Goal: Task Accomplishment & Management: Manage account settings

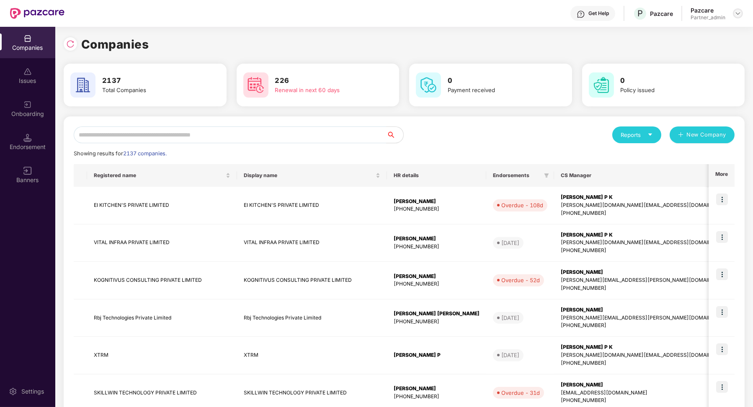
click at [735, 11] on img at bounding box center [738, 13] width 7 height 7
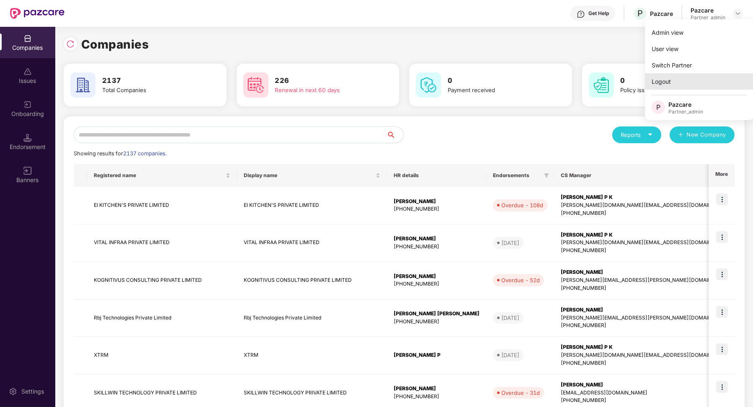
click at [680, 81] on div "Logout" at bounding box center [699, 81] width 109 height 16
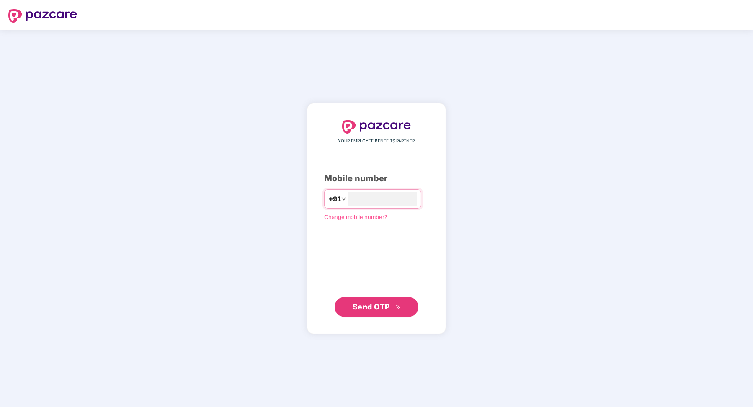
click at [358, 148] on div "YOUR EMPLOYEE BENEFITS PARTNER Mobile number +91 Change mobile number? Send OTP" at bounding box center [376, 218] width 753 height 377
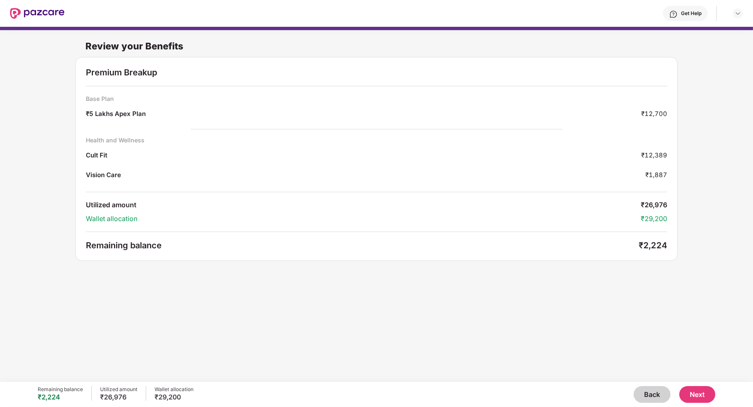
click at [449, 395] on button "Back" at bounding box center [652, 394] width 37 height 17
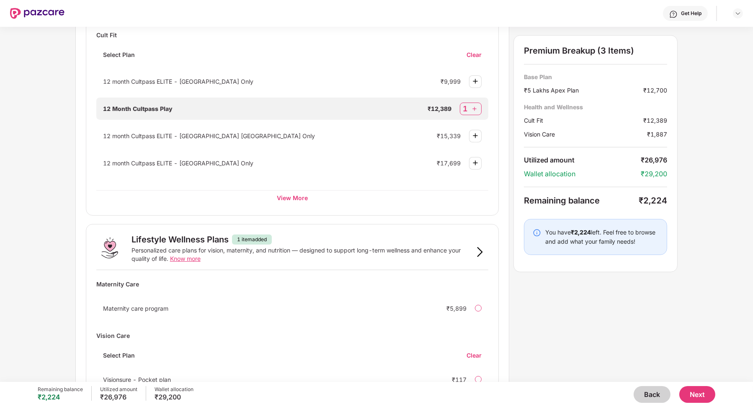
scroll to position [438, 0]
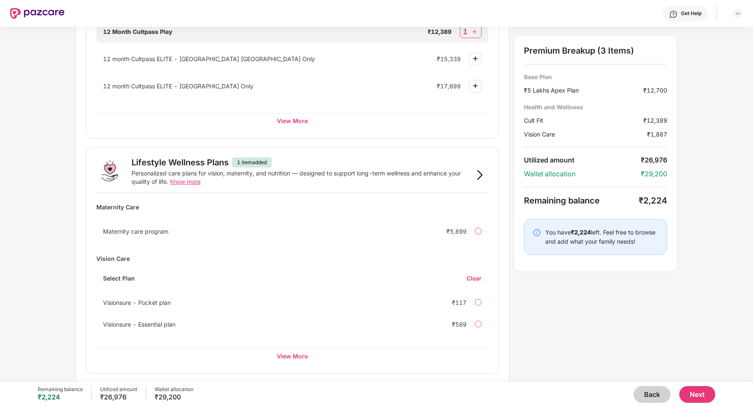
click at [449, 393] on button "Back" at bounding box center [652, 394] width 37 height 17
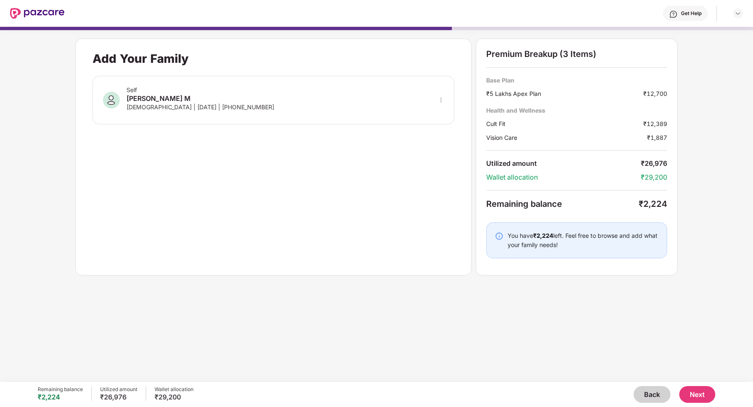
scroll to position [0, 0]
click at [449, 396] on button "Back" at bounding box center [652, 394] width 37 height 17
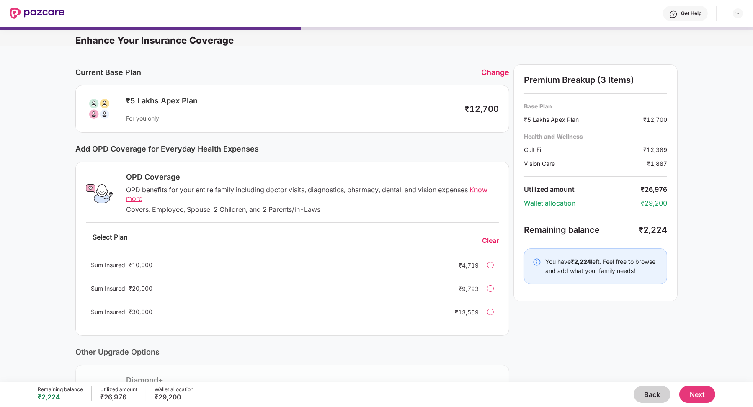
click at [449, 71] on div "Change" at bounding box center [495, 72] width 28 height 9
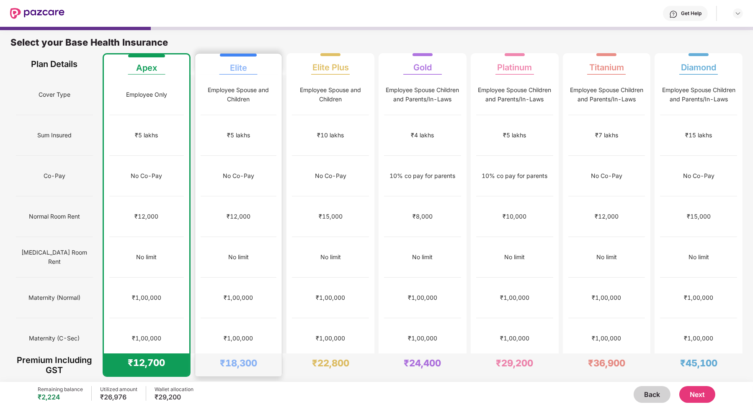
click at [272, 190] on div "No Co-Pay" at bounding box center [239, 176] width 76 height 41
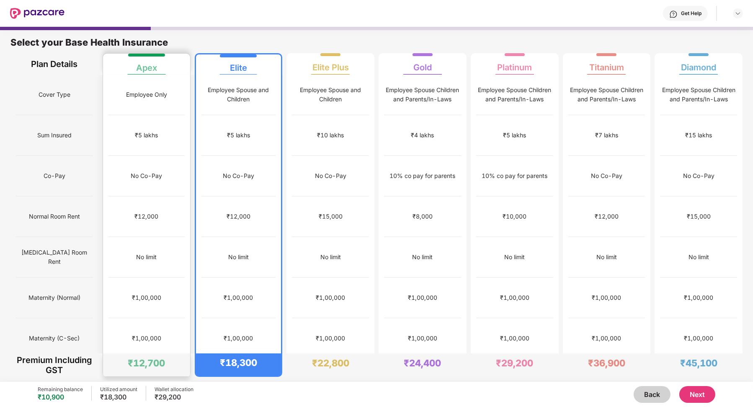
click at [166, 194] on div "No Co-Pay" at bounding box center [146, 176] width 76 height 41
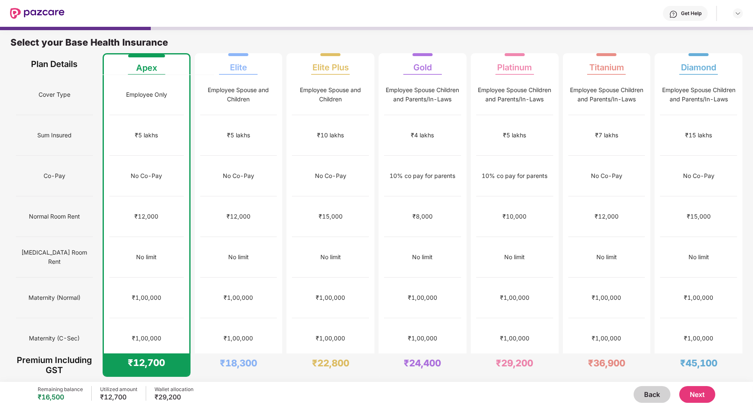
click at [449, 388] on button "Next" at bounding box center [697, 394] width 36 height 17
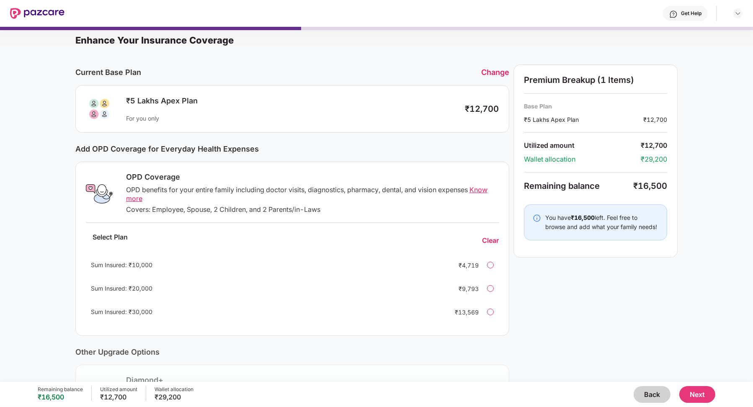
click at [449, 393] on button "Next" at bounding box center [697, 394] width 36 height 17
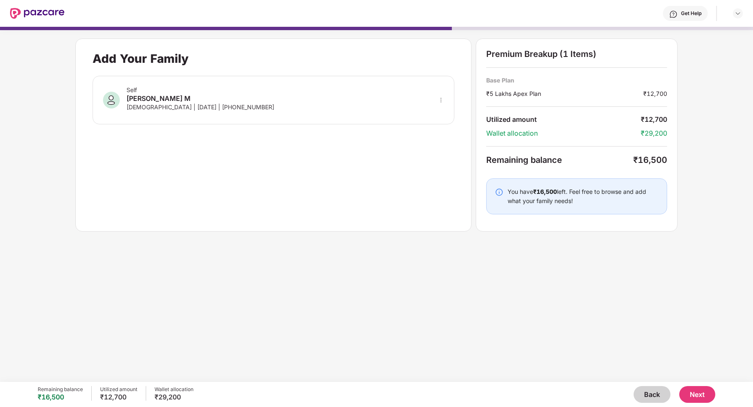
click at [449, 390] on button "Next" at bounding box center [697, 394] width 36 height 17
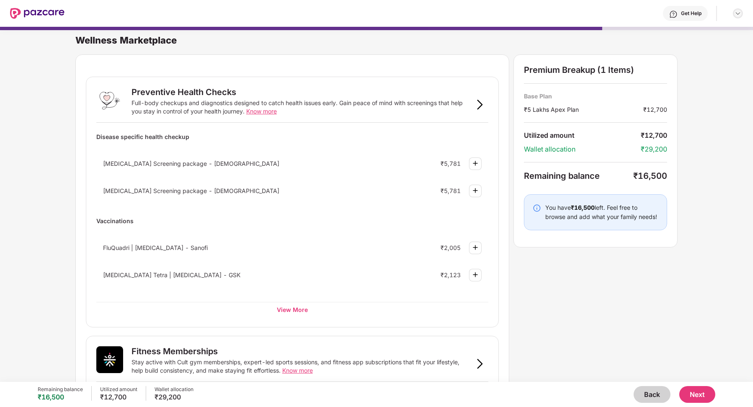
click at [449, 13] on img at bounding box center [738, 13] width 7 height 7
click at [449, 34] on div "Logout" at bounding box center [698, 33] width 109 height 16
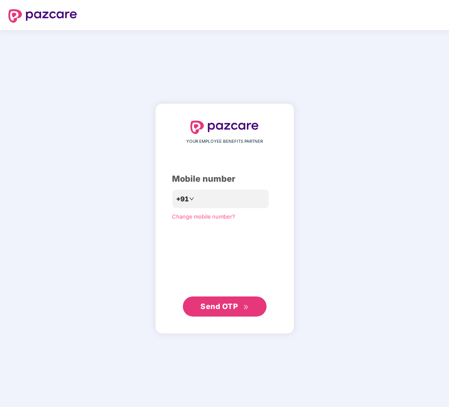
click at [394, 177] on div "YOUR EMPLOYEE BENEFITS PARTNER Mobile number +91 Change mobile number? Send OTP" at bounding box center [224, 218] width 449 height 377
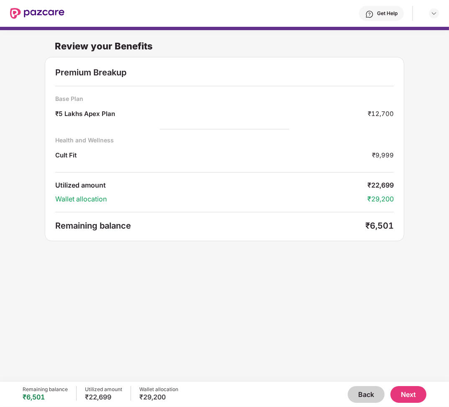
click at [364, 392] on button "Back" at bounding box center [366, 394] width 37 height 17
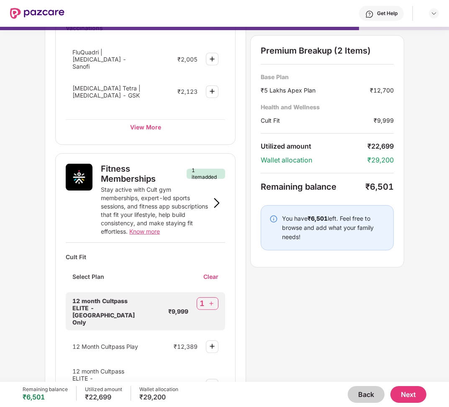
scroll to position [353, 0]
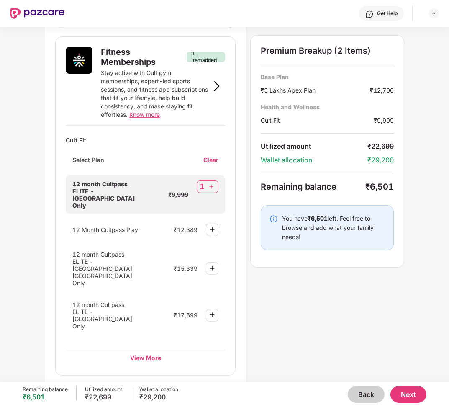
click at [361, 391] on button "Back" at bounding box center [366, 394] width 37 height 17
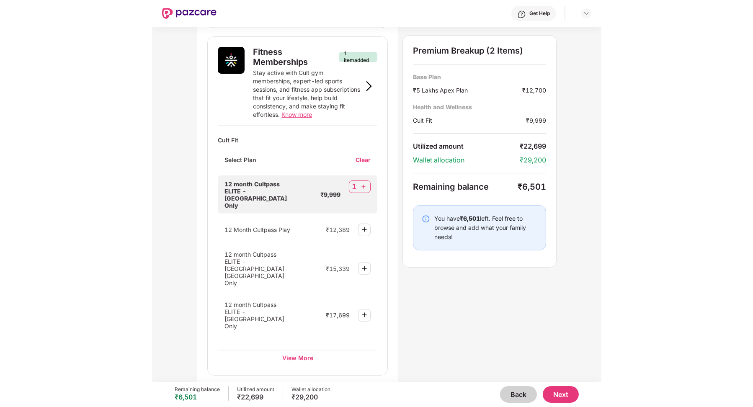
scroll to position [0, 0]
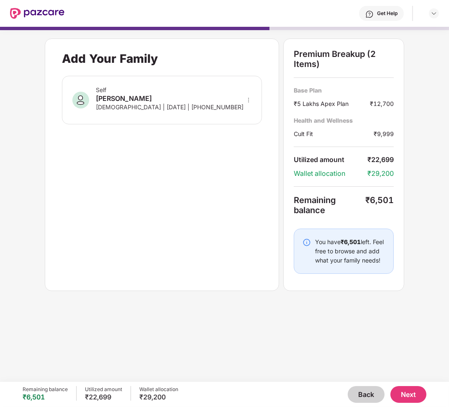
click at [416, 395] on button "Next" at bounding box center [409, 394] width 36 height 17
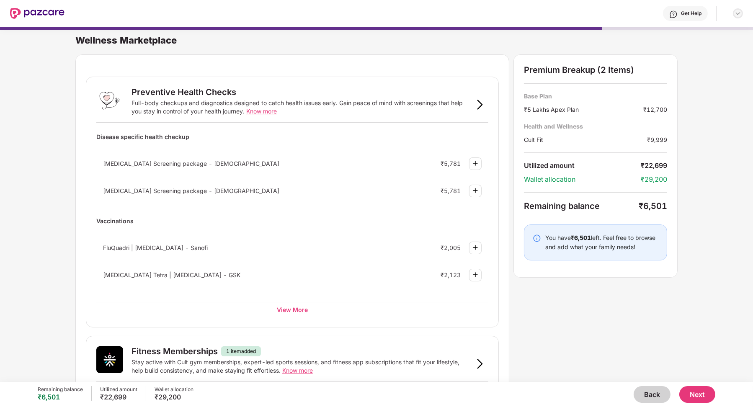
click at [449, 11] on img at bounding box center [738, 13] width 7 height 7
click at [449, 35] on div "Logout" at bounding box center [698, 33] width 109 height 16
